Goal: Navigation & Orientation: Find specific page/section

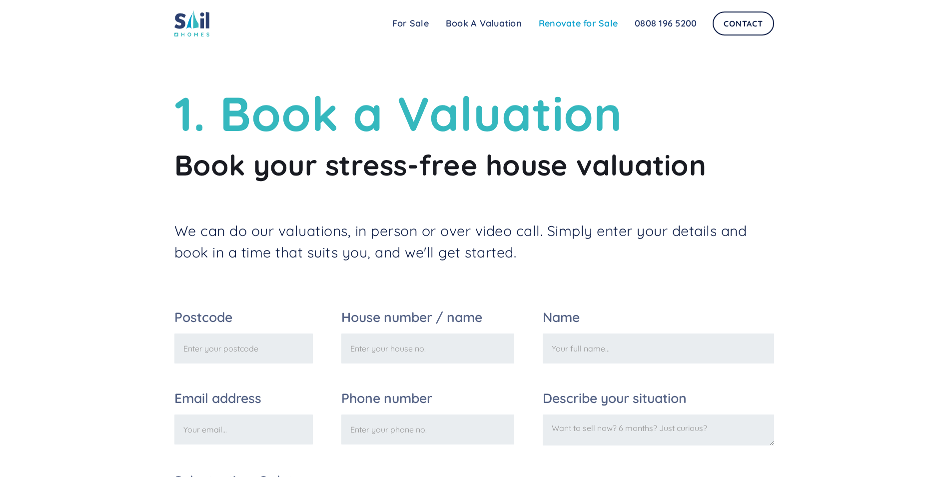
click at [584, 24] on link "Renovate for Sale" at bounding box center [578, 23] width 96 height 20
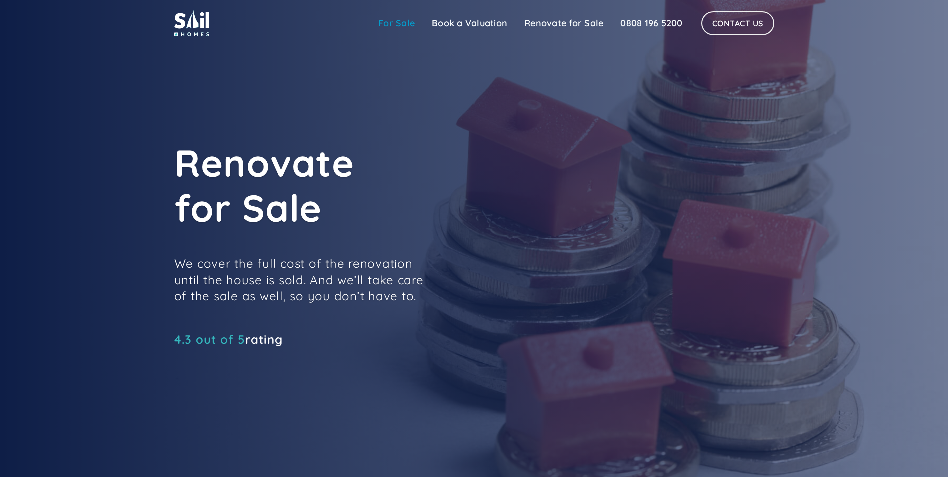
click at [385, 22] on link "For Sale" at bounding box center [396, 23] width 53 height 20
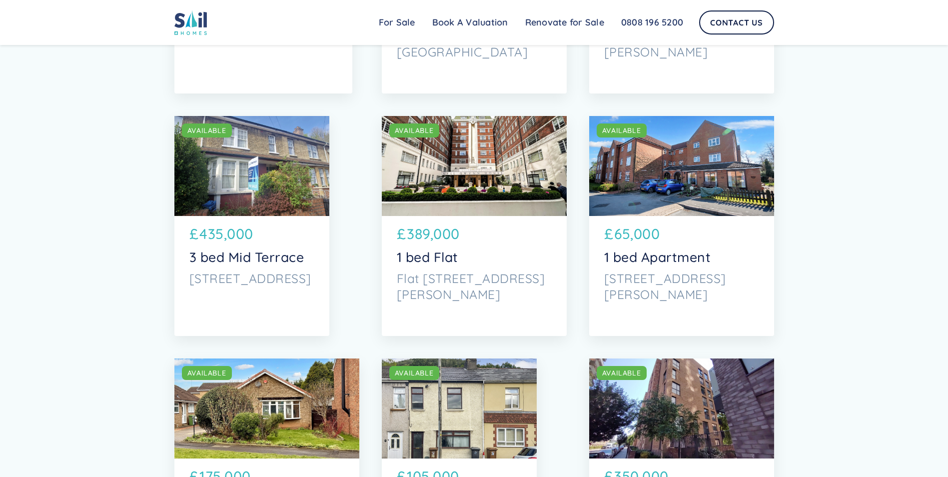
scroll to position [1998, 0]
